Goal: Task Accomplishment & Management: Complete application form

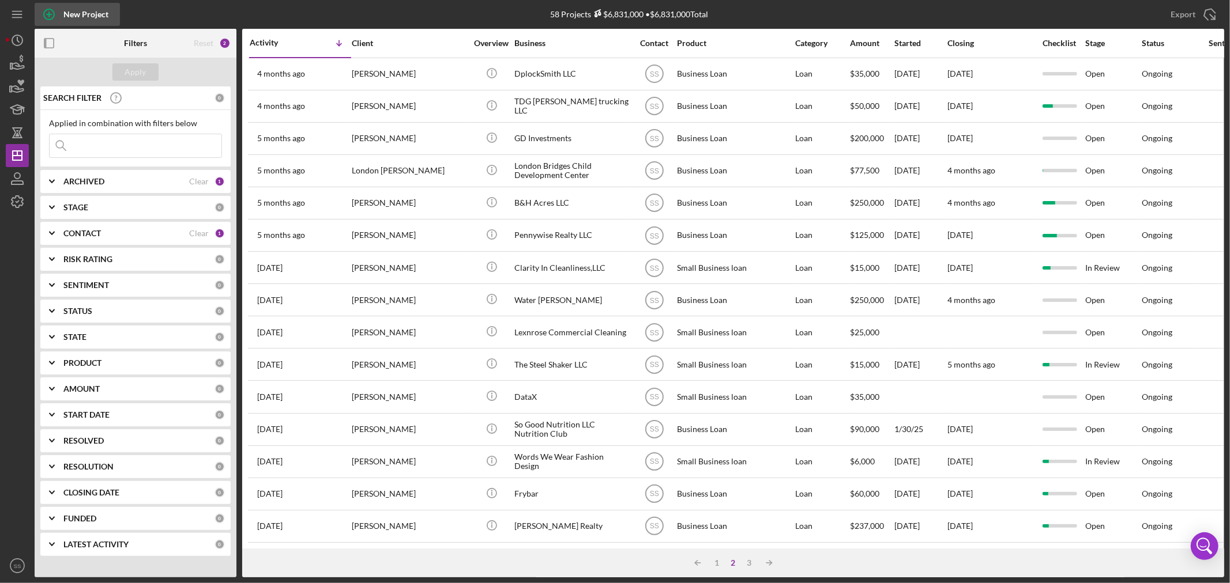
click at [52, 15] on icon "button" at bounding box center [49, 14] width 29 height 29
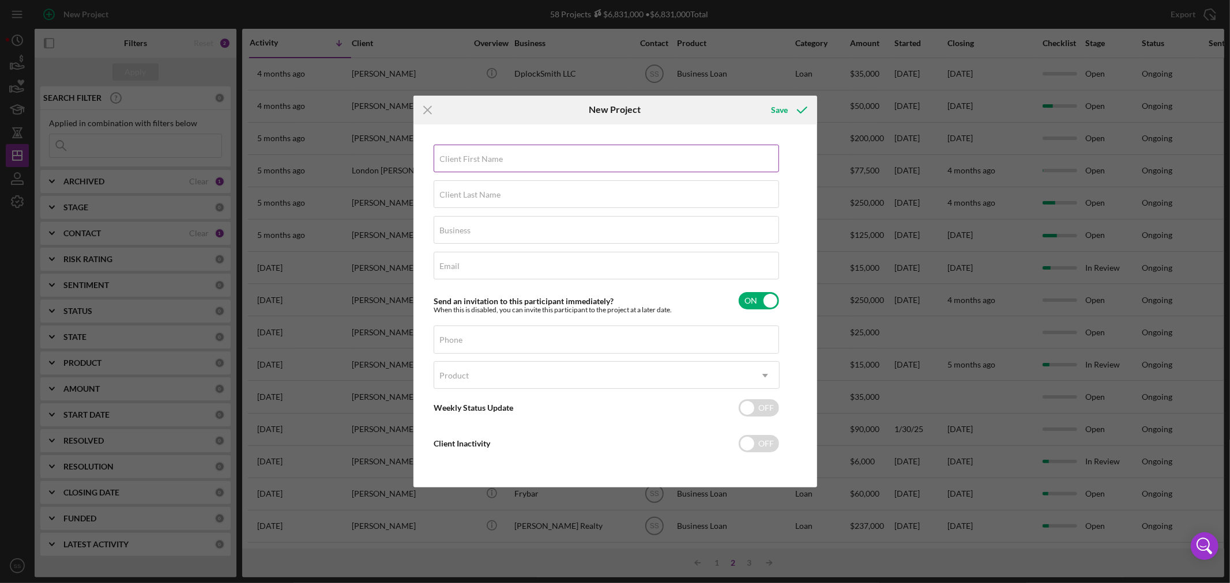
click at [493, 155] on label "Client First Name" at bounding box center [471, 159] width 63 height 9
click at [493, 153] on input "Client First Name" at bounding box center [606, 159] width 345 height 28
click at [425, 108] on icon "Icon/Menu Close" at bounding box center [427, 110] width 29 height 29
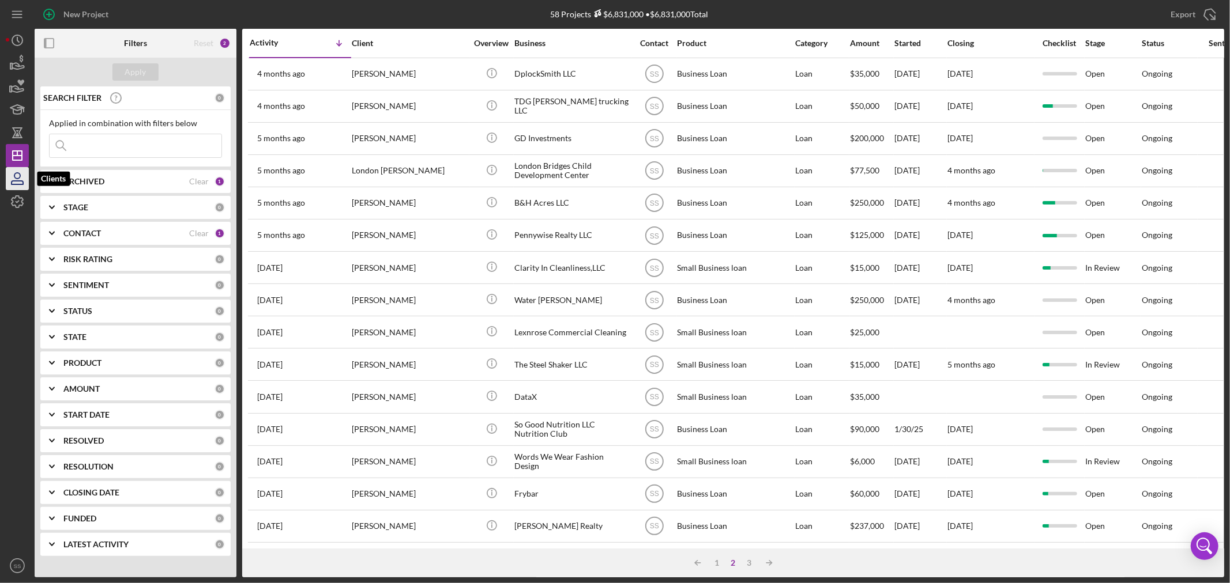
click at [19, 180] on icon "button" at bounding box center [17, 178] width 29 height 29
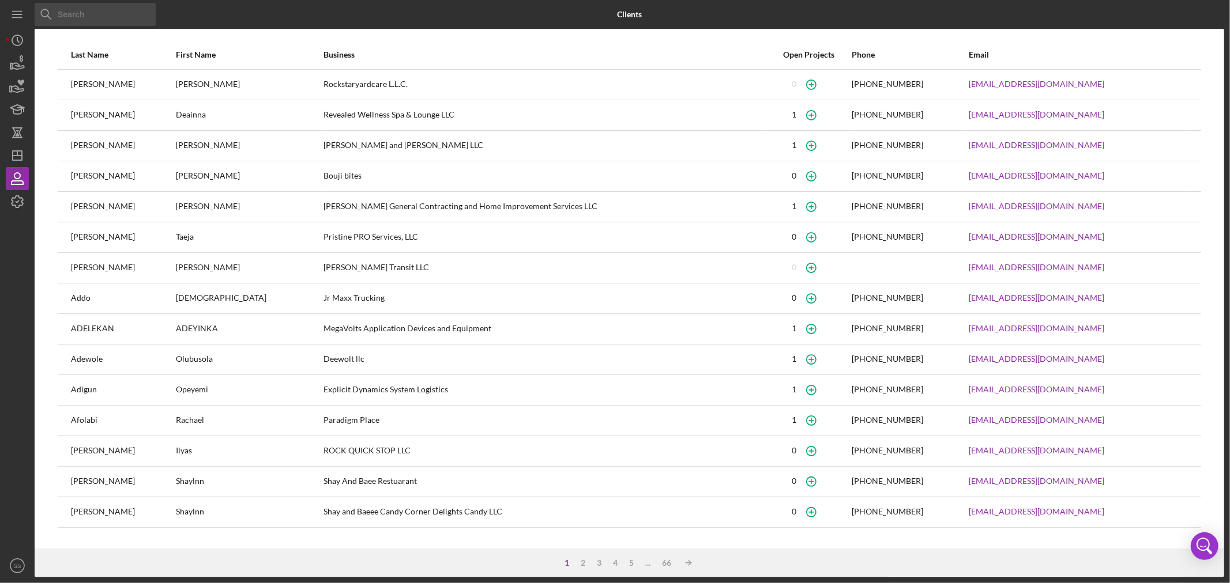
click at [72, 12] on input at bounding box center [95, 14] width 121 height 23
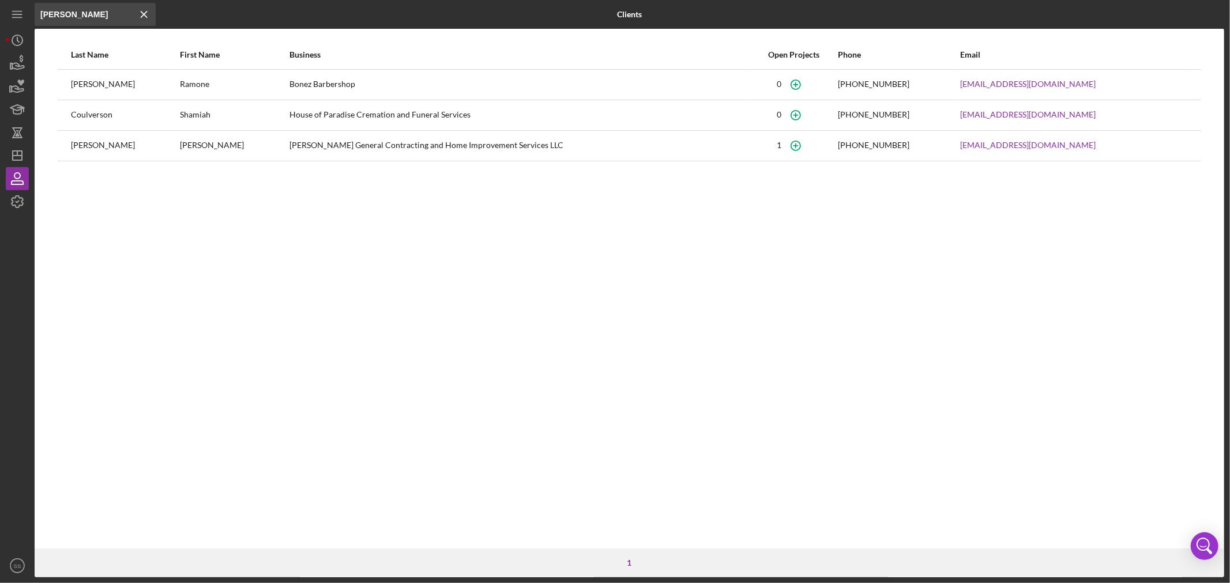
type input "[PERSON_NAME]"
click at [131, 86] on div "[PERSON_NAME]" at bounding box center [125, 84] width 108 height 29
click at [799, 84] on icon "button" at bounding box center [795, 84] width 5 height 5
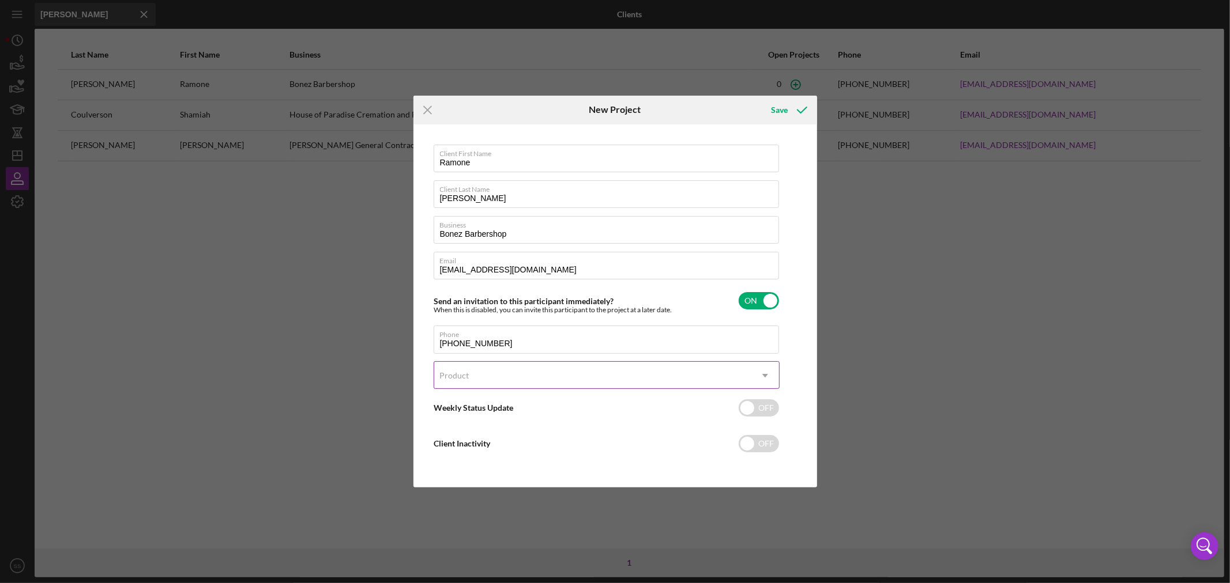
click at [535, 370] on div "Product" at bounding box center [592, 376] width 317 height 27
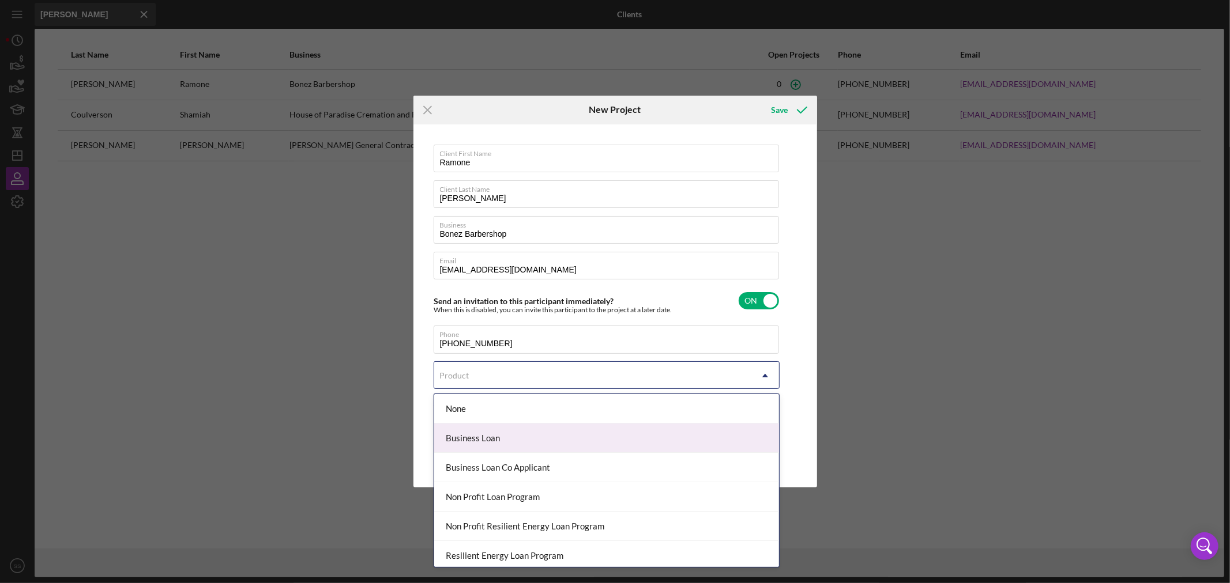
click at [523, 444] on div "Business Loan" at bounding box center [606, 438] width 345 height 29
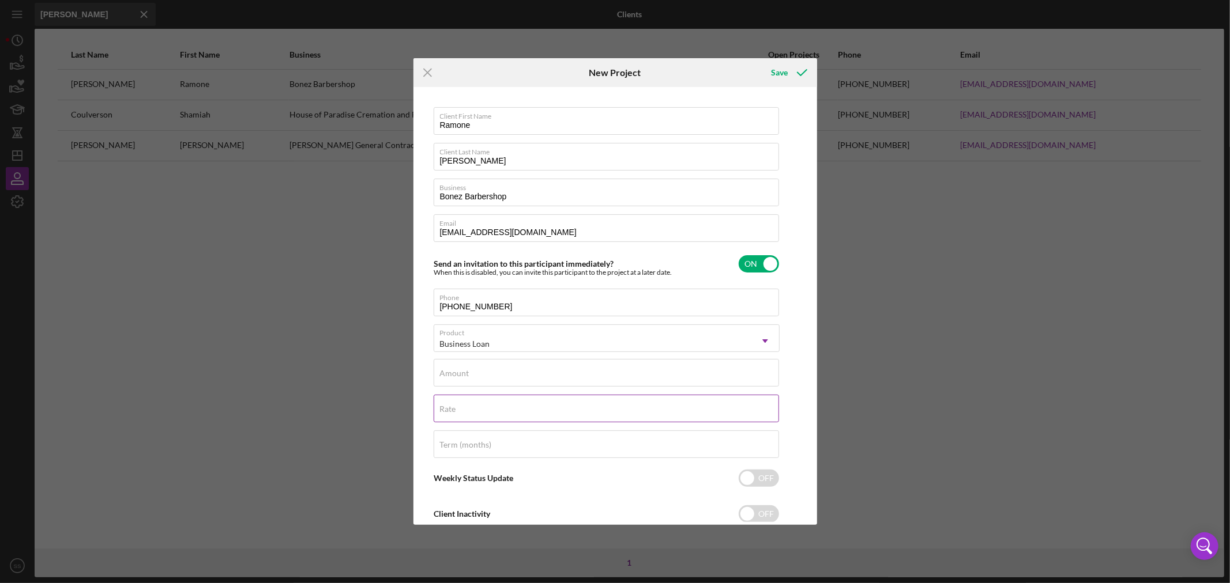
click at [458, 407] on div "Rate" at bounding box center [607, 409] width 346 height 29
type input "8.250%"
click at [464, 439] on div "Term (months)" at bounding box center [607, 445] width 346 height 29
type input "84"
click at [759, 474] on input "checkbox" at bounding box center [759, 478] width 40 height 17
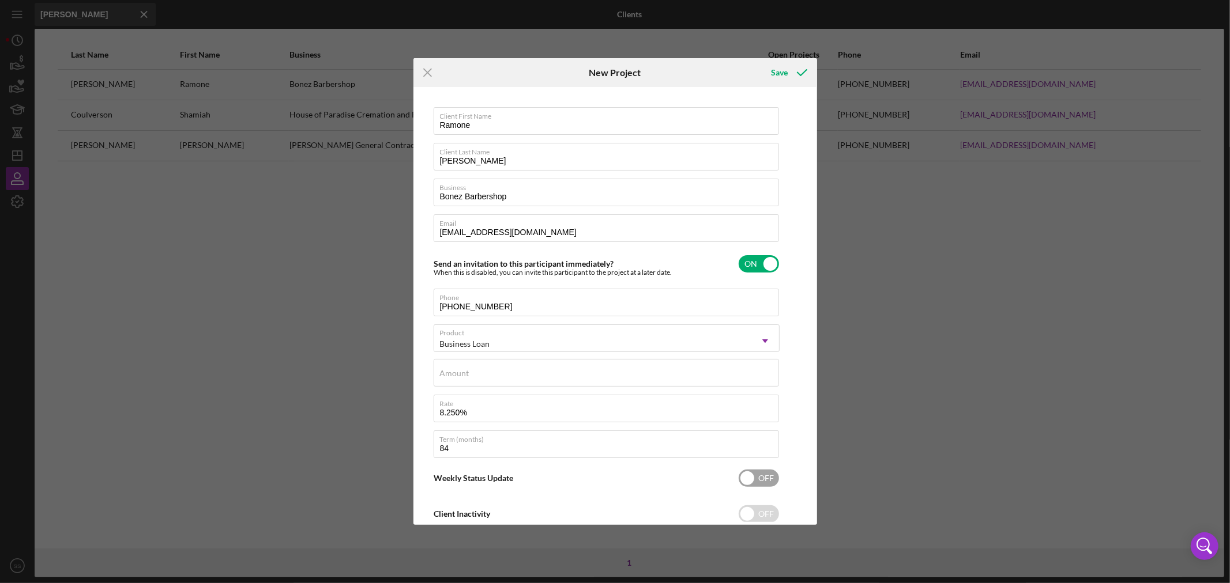
checkbox input "true"
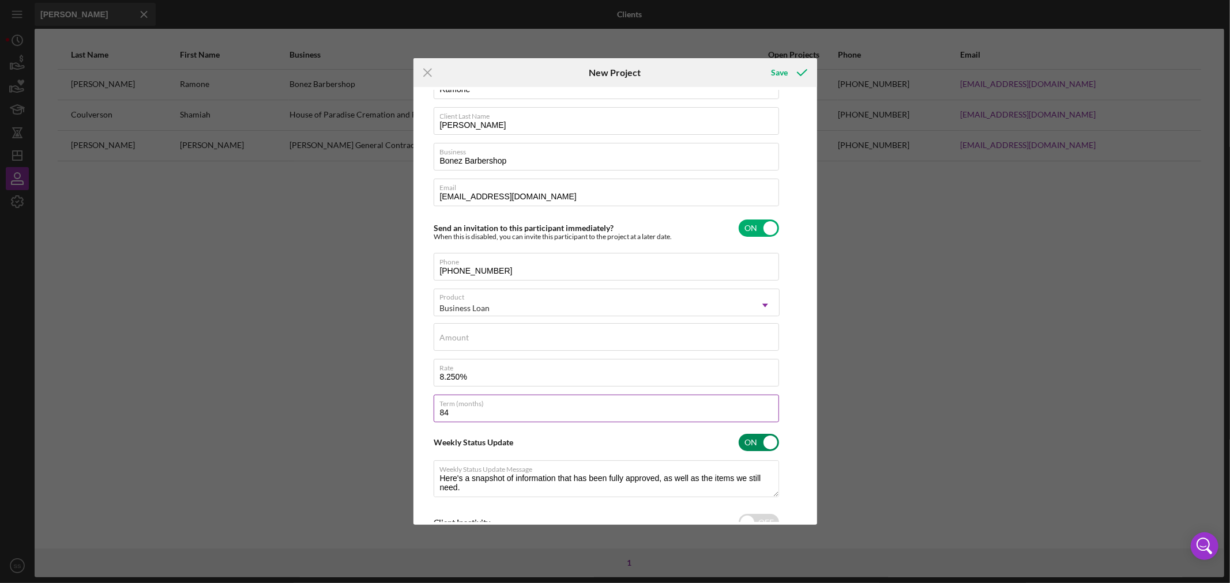
scroll to position [72, 0]
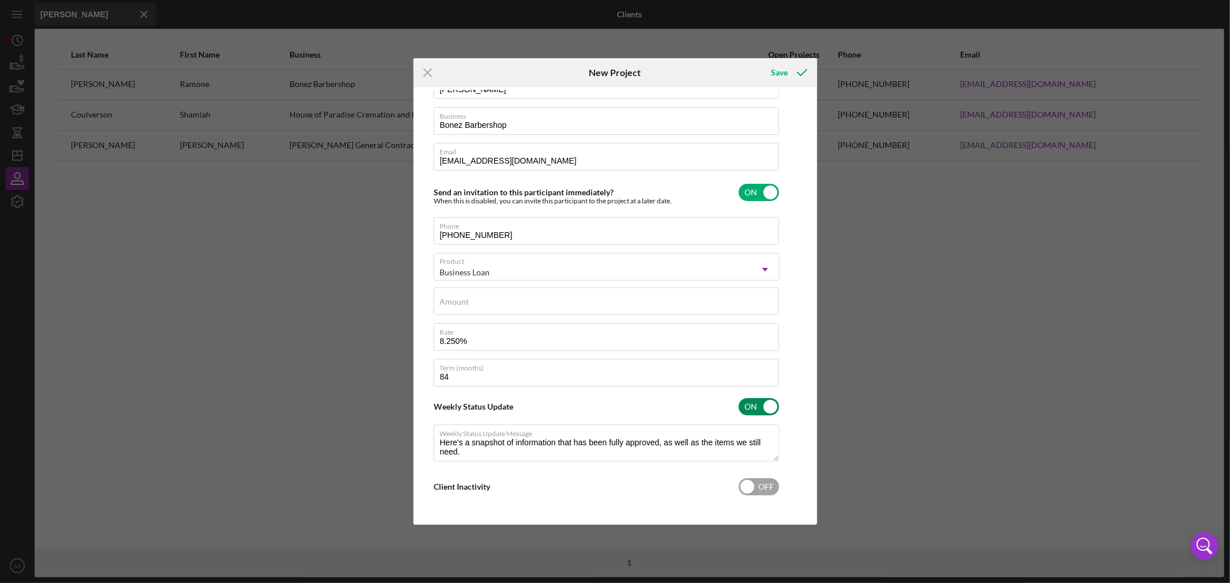
type textarea "Here's a snapshot of information that has been fully approved, as well as the i…"
click at [752, 490] on input "checkbox" at bounding box center [759, 487] width 40 height 17
checkbox input "true"
type textarea "Here's a snapshot of information that has been fully approved, as well as the i…"
click at [455, 300] on label "Amount" at bounding box center [454, 301] width 29 height 9
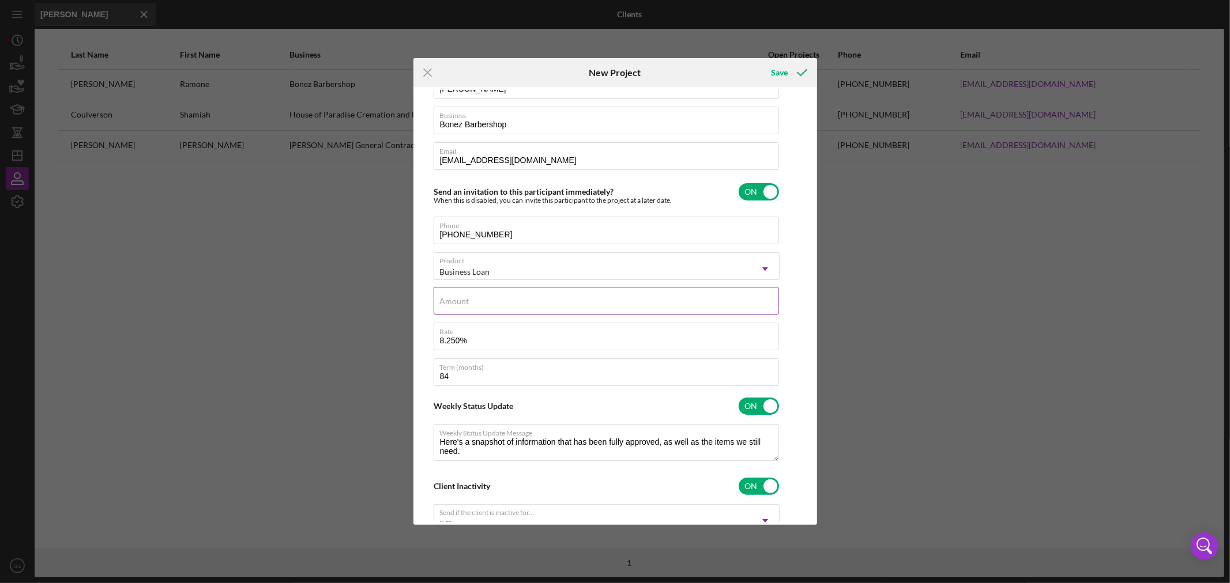
click at [455, 300] on input "Amount" at bounding box center [606, 301] width 345 height 28
type input "$3"
type textarea "Here's a snapshot of information that has been fully approved, as well as the i…"
type input "$30"
type textarea "Here's a snapshot of information that has been fully approved, as well as the i…"
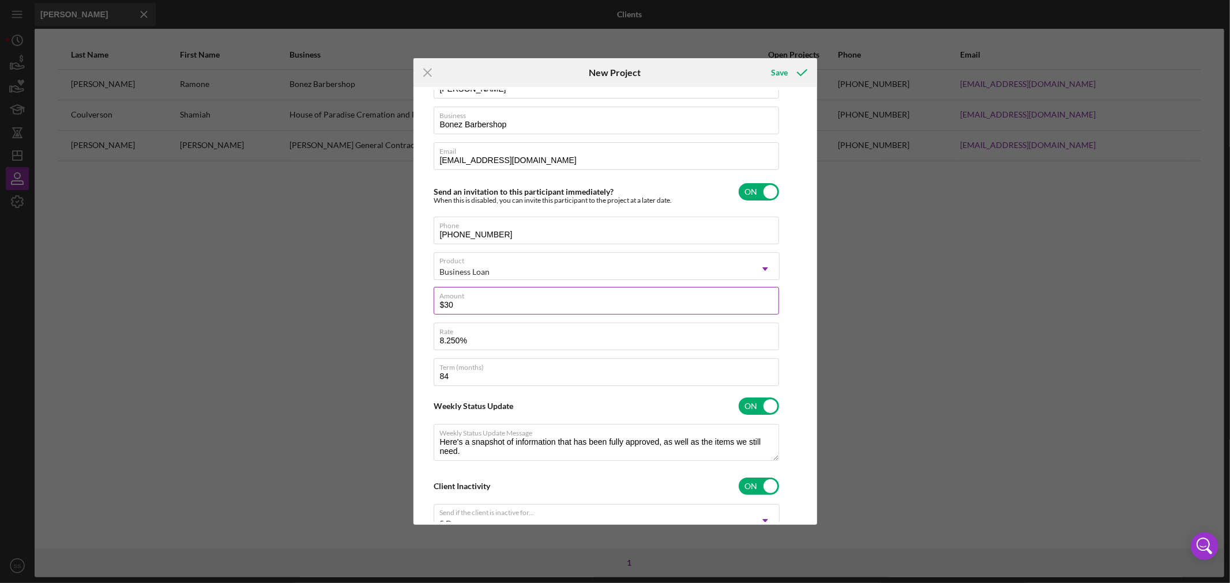
type input "$300"
type textarea "Here's a snapshot of information that has been fully approved, as well as the i…"
type input "$3,000"
type textarea "Here's a snapshot of information that has been fully approved, as well as the i…"
type input "$30,000"
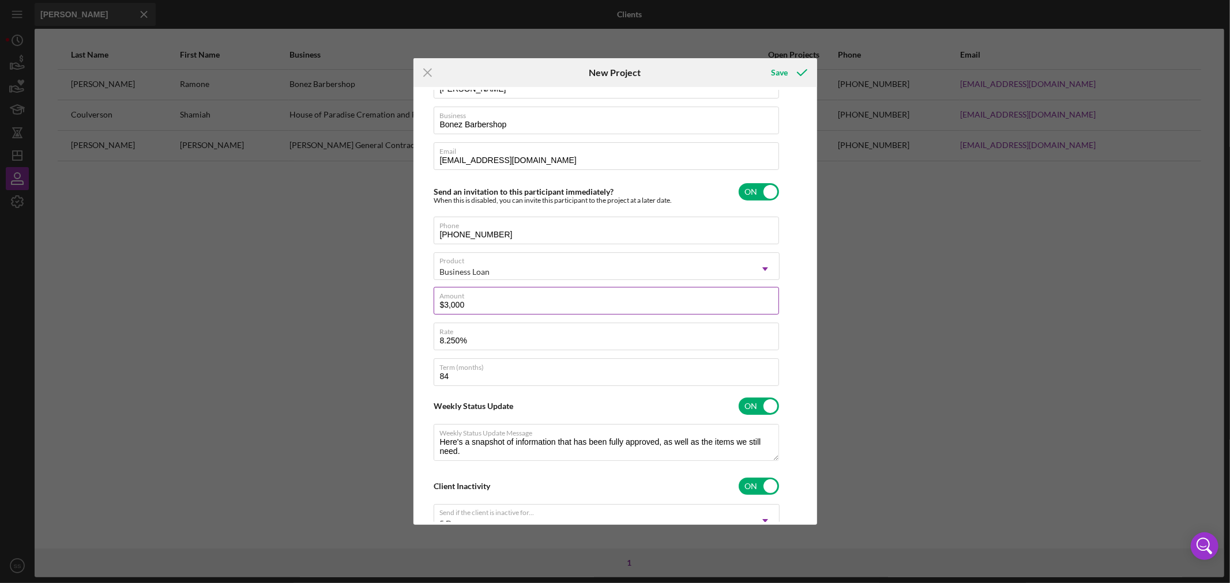
type textarea "Here's a snapshot of information that has been fully approved, as well as the i…"
type input "$30,000"
type textarea "Here's a snapshot of information that has been fully approved, as well as the i…"
click at [539, 409] on div "Weekly Status Update ON" at bounding box center [607, 406] width 346 height 24
checkbox input "false"
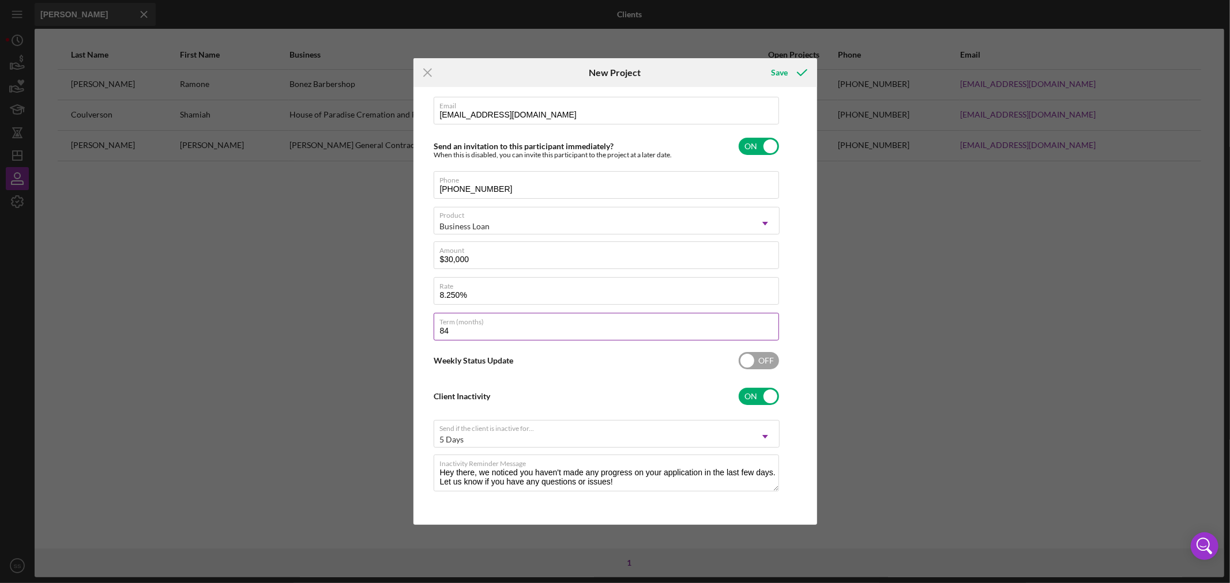
scroll to position [0, 0]
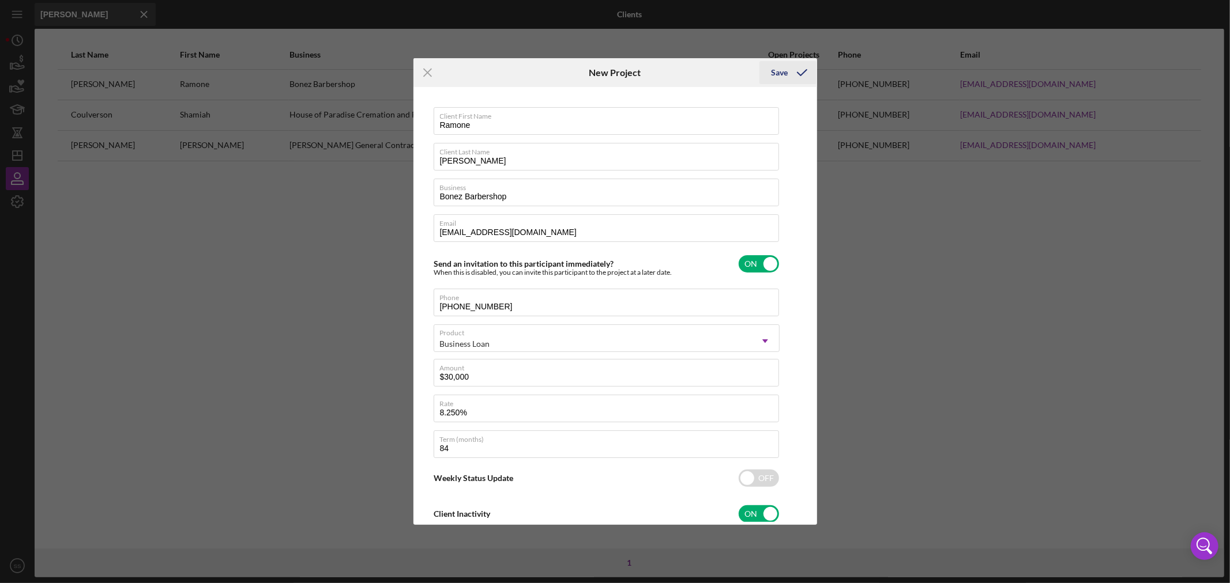
click at [802, 68] on icon "submit" at bounding box center [802, 72] width 29 height 29
checkbox input "false"
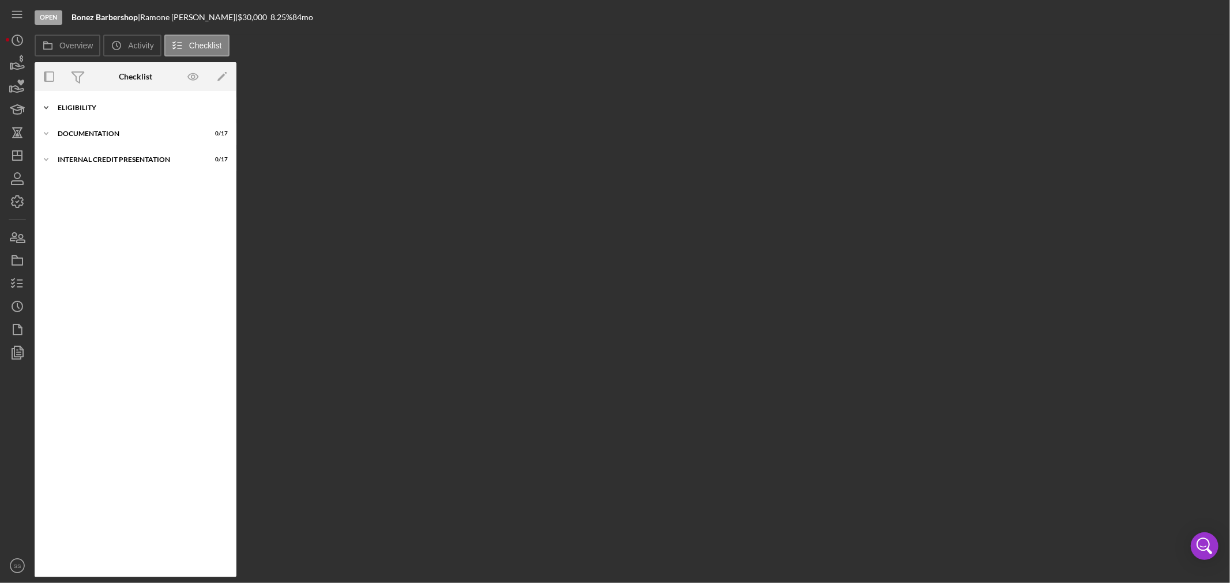
click at [92, 107] on div "Eligibility" at bounding box center [140, 107] width 164 height 7
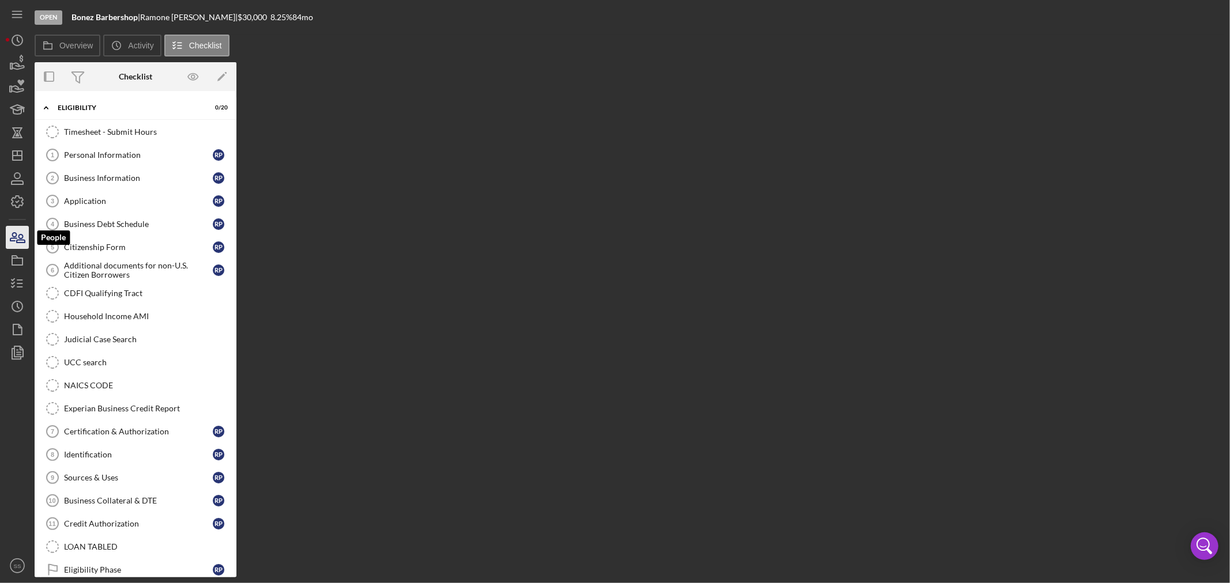
click at [17, 240] on icon "button" at bounding box center [21, 239] width 8 height 8
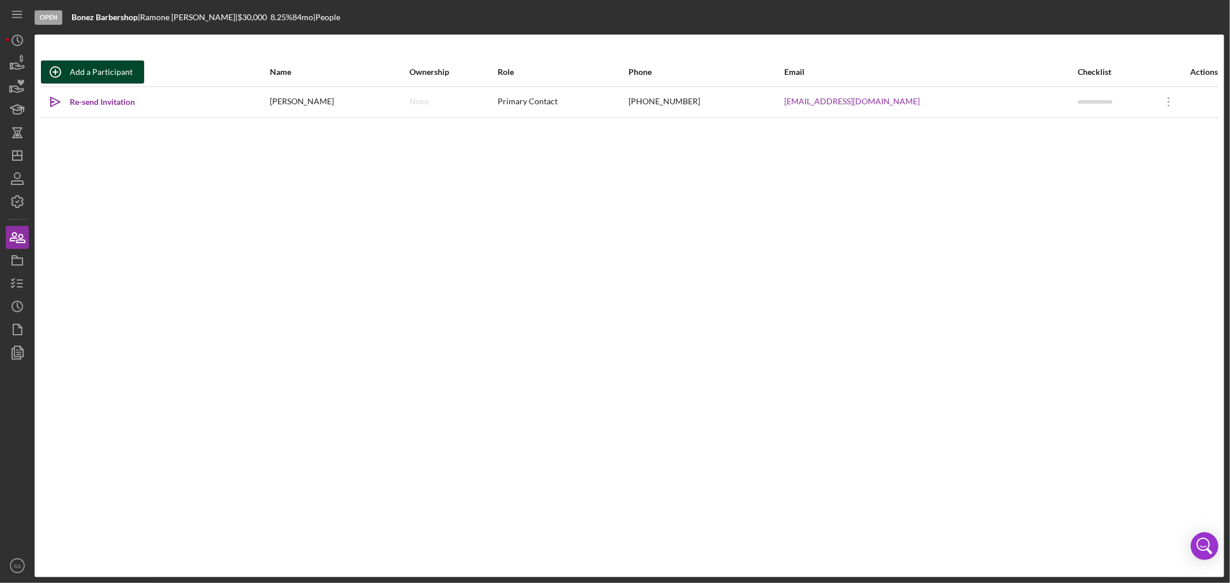
click at [96, 71] on div "Add a Participant" at bounding box center [101, 72] width 63 height 23
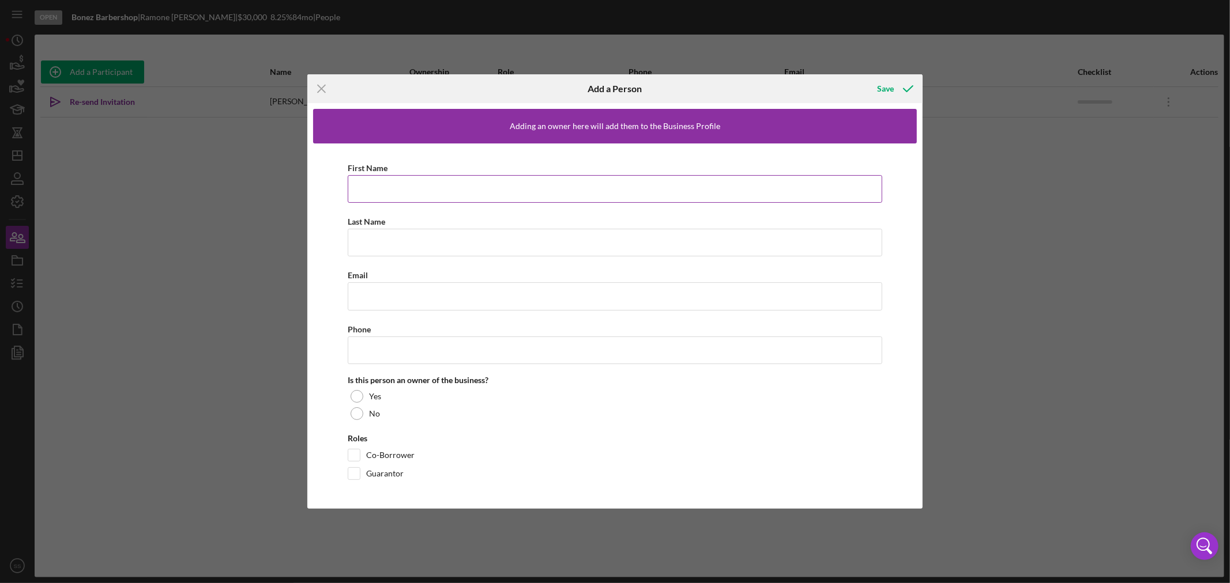
click at [394, 189] on input "First Name" at bounding box center [615, 189] width 534 height 28
type input "[PERSON_NAME]"
click at [378, 303] on input "Email" at bounding box center [615, 297] width 534 height 28
type input "[PERSON_NAME][EMAIL_ADDRESS][DOMAIN_NAME]"
click at [394, 243] on input "Last Name" at bounding box center [615, 243] width 534 height 28
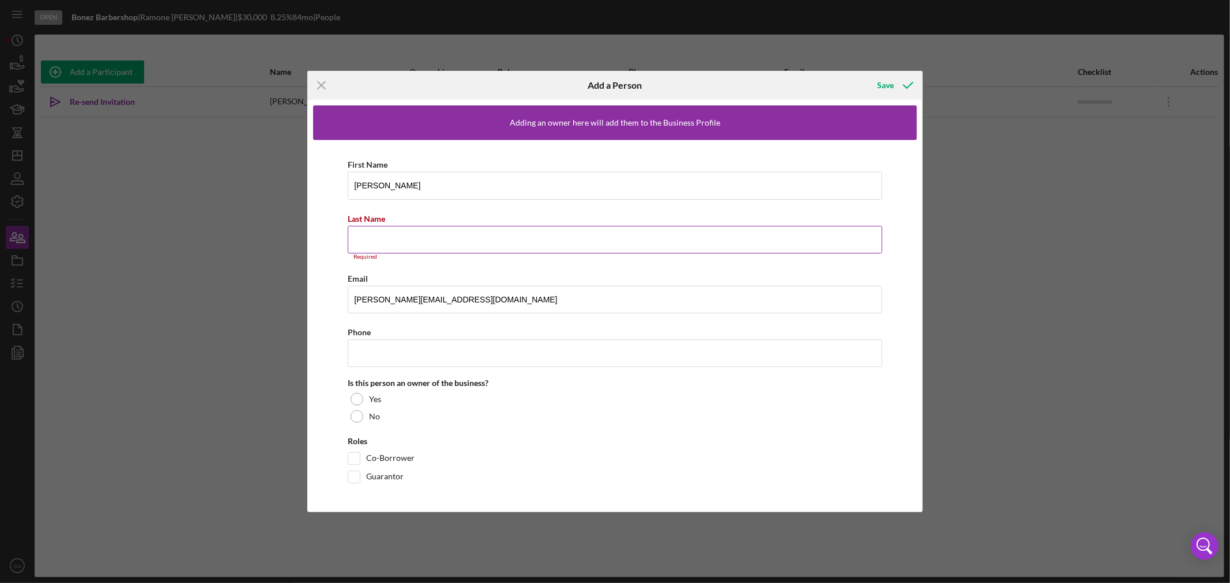
click at [378, 236] on input "Last Name" at bounding box center [615, 240] width 534 height 28
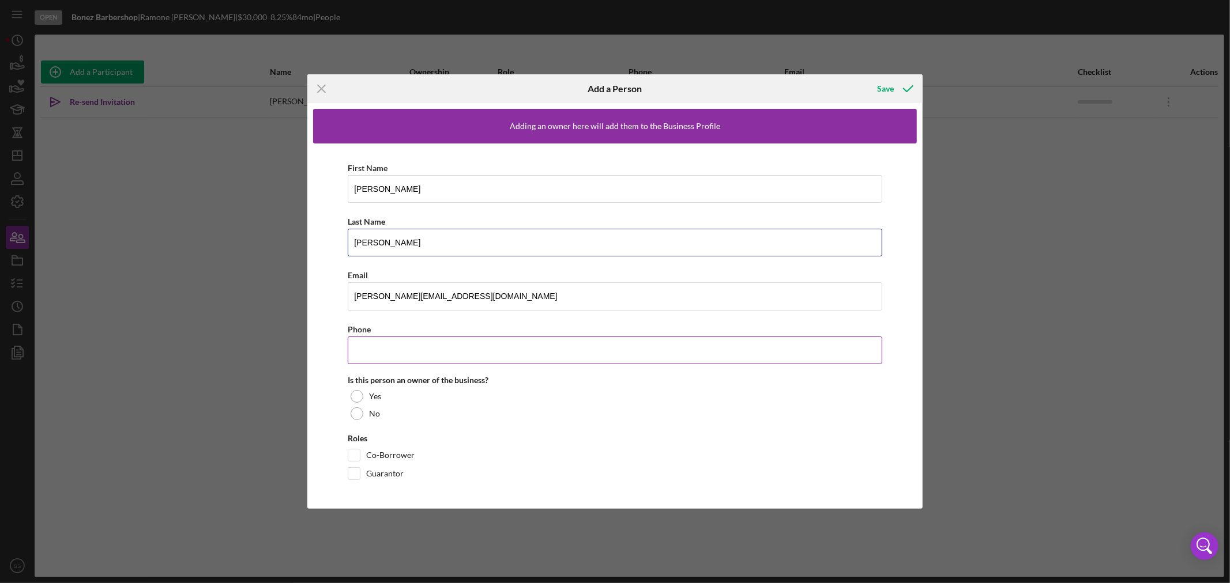
type input "[PERSON_NAME]"
click at [401, 352] on input "Phone" at bounding box center [615, 351] width 534 height 28
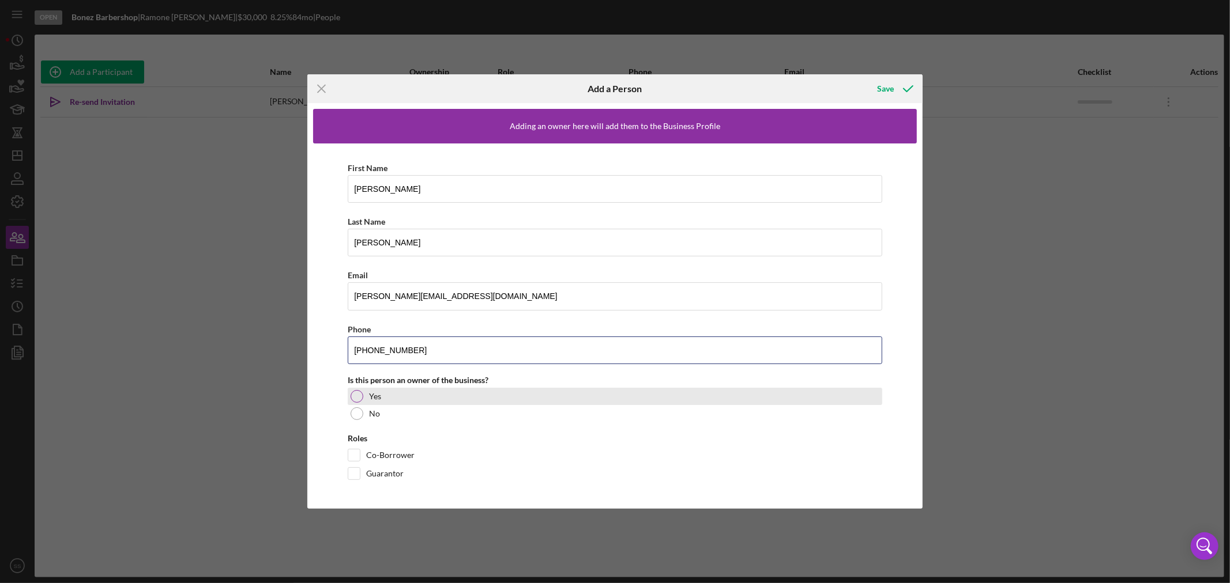
type input "[PHONE_NUMBER]"
click at [353, 397] on div at bounding box center [357, 396] width 13 height 13
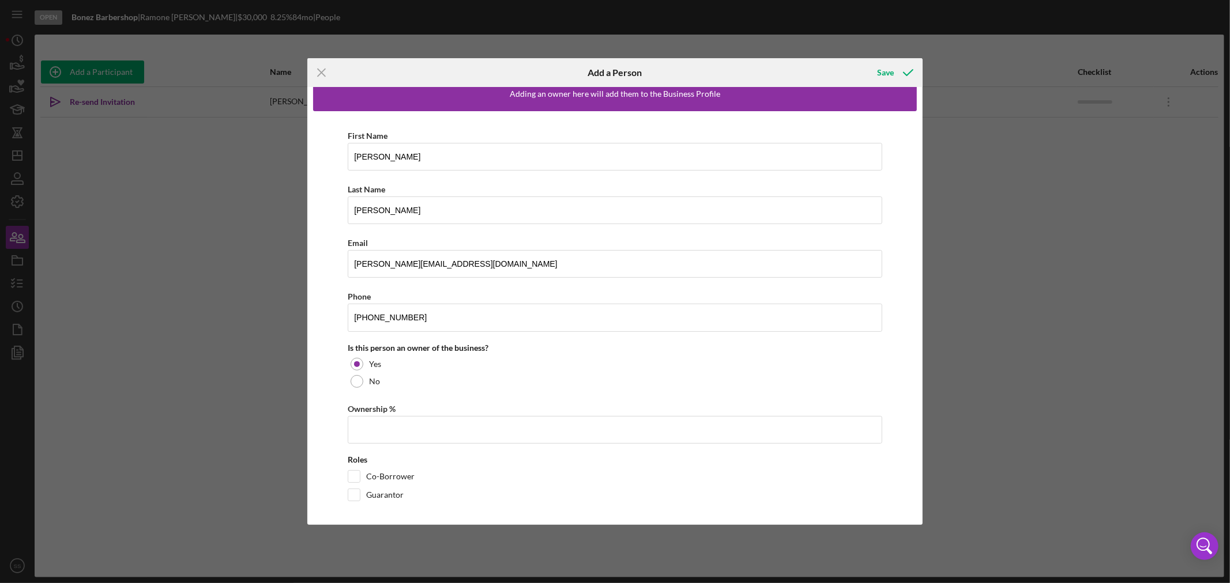
scroll to position [21, 0]
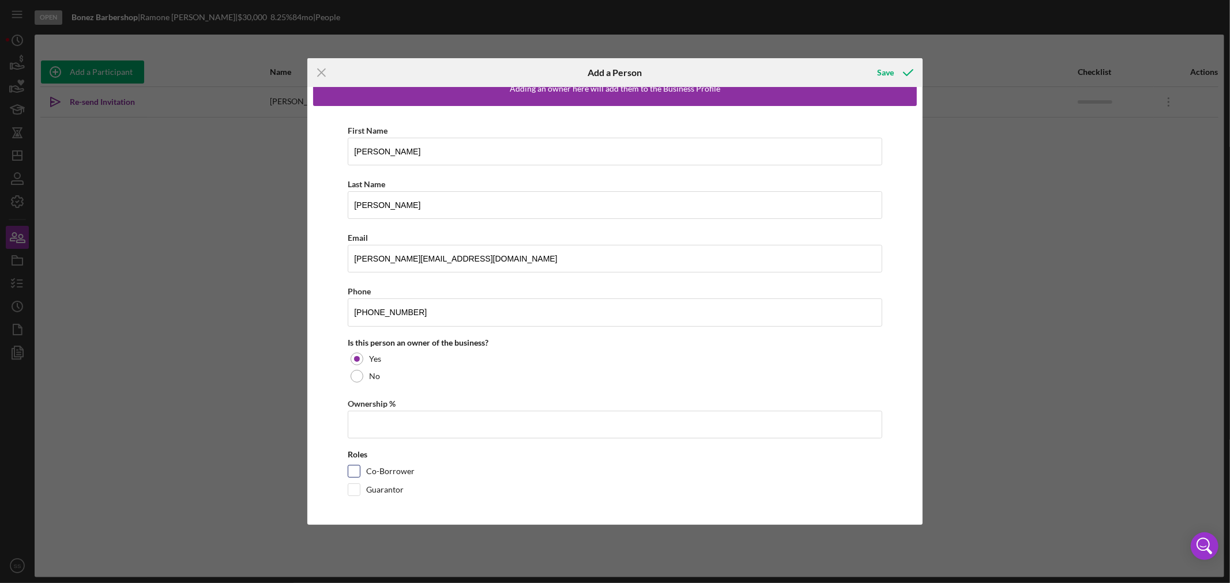
click at [360, 469] on div "Co-Borrower" at bounding box center [615, 474] width 534 height 18
click at [357, 489] on input "Guarantor" at bounding box center [354, 490] width 12 height 12
checkbox input "true"
click at [351, 469] on input "Co-Borrower" at bounding box center [354, 472] width 12 height 12
checkbox input "true"
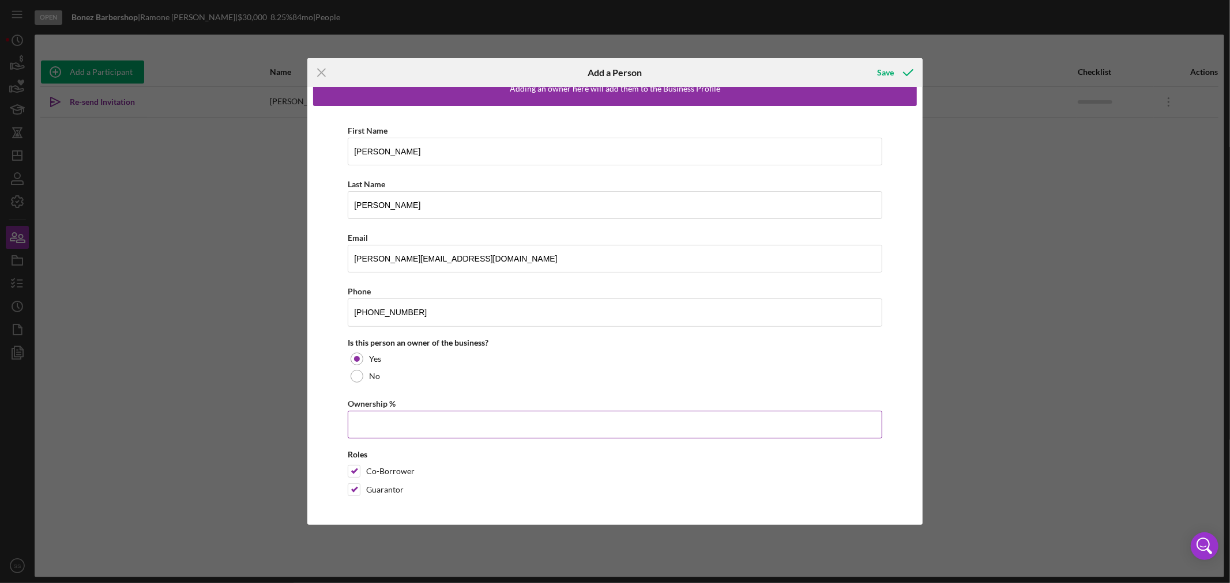
click at [389, 424] on input "Ownership %" at bounding box center [615, 425] width 534 height 28
type input "50.00%"
click at [907, 72] on icon "button" at bounding box center [908, 72] width 29 height 29
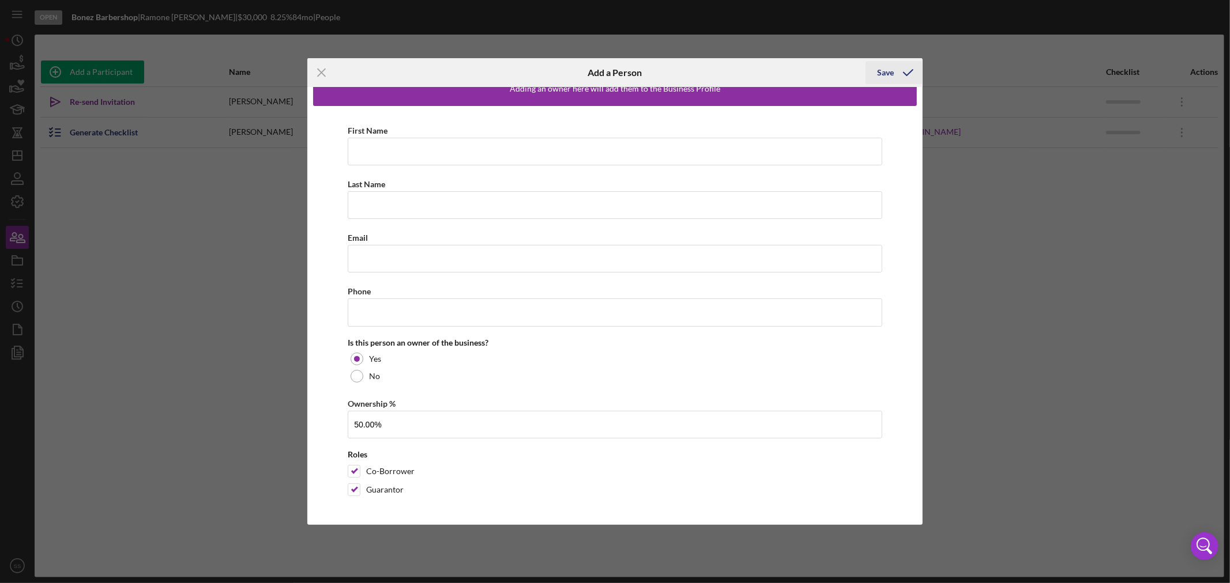
scroll to position [0, 0]
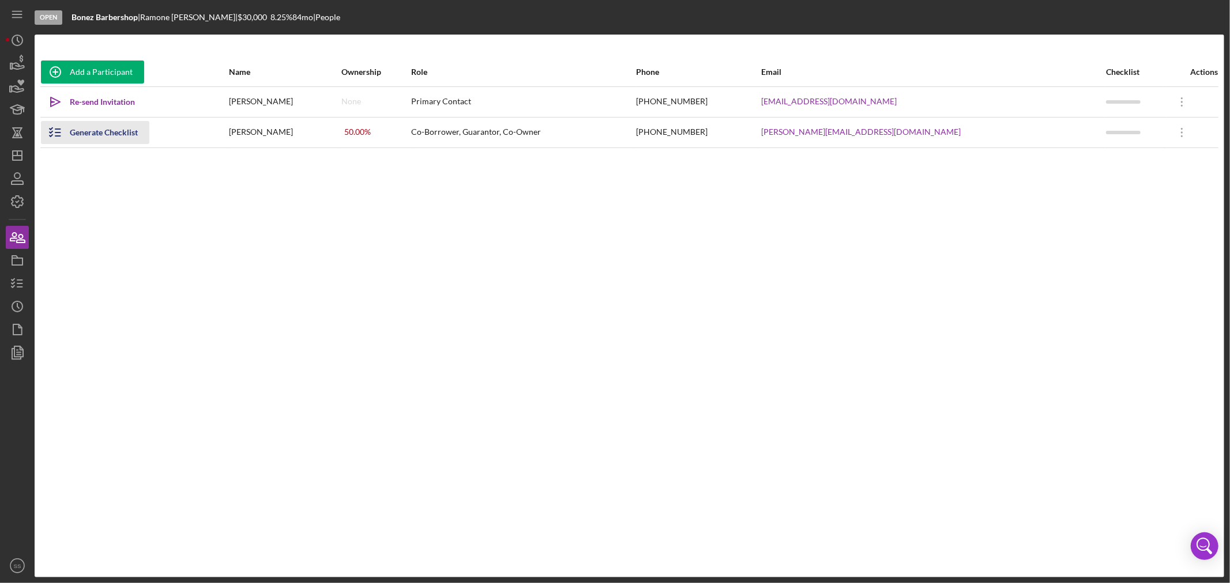
click at [108, 127] on div "Generate Checklist" at bounding box center [104, 132] width 68 height 23
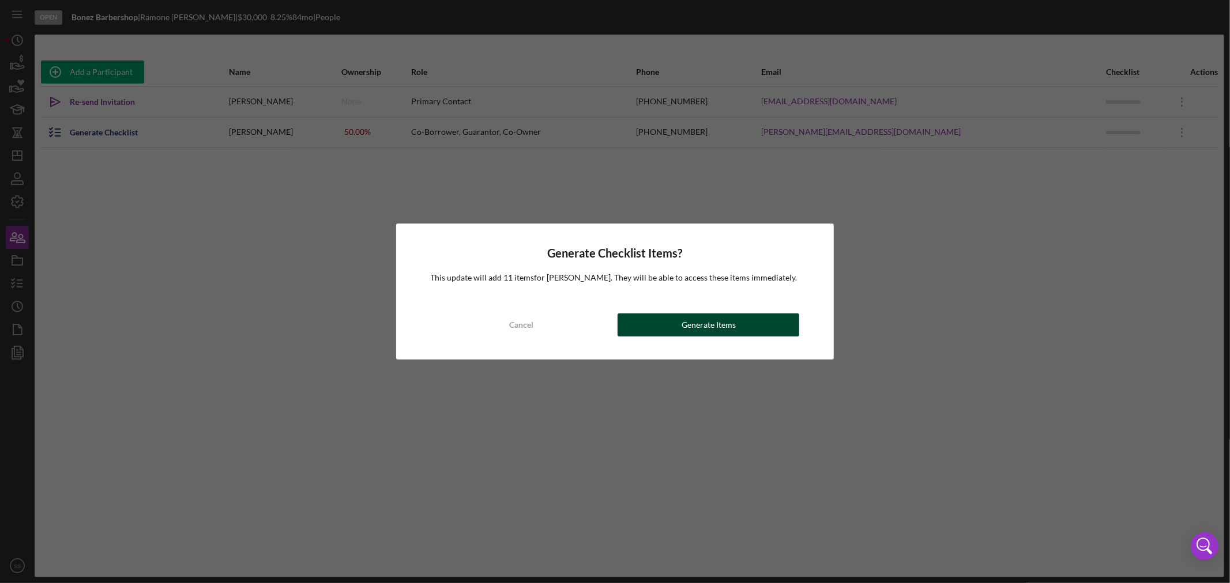
click at [691, 321] on div "Generate Items" at bounding box center [708, 325] width 54 height 23
